Goal: Browse casually

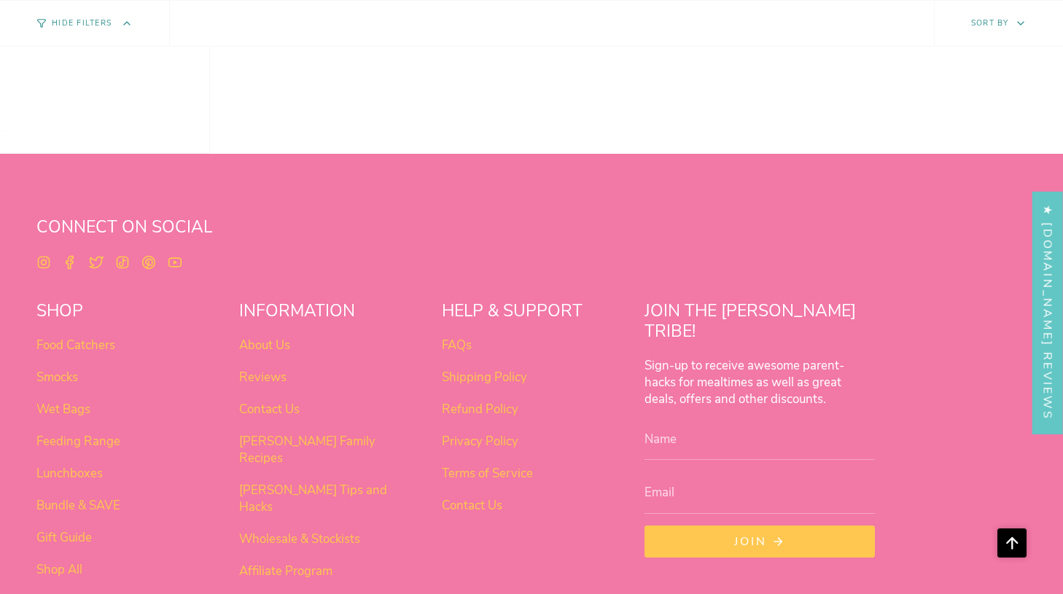
scroll to position [1148, 0]
